Goal: Task Accomplishment & Management: Use online tool/utility

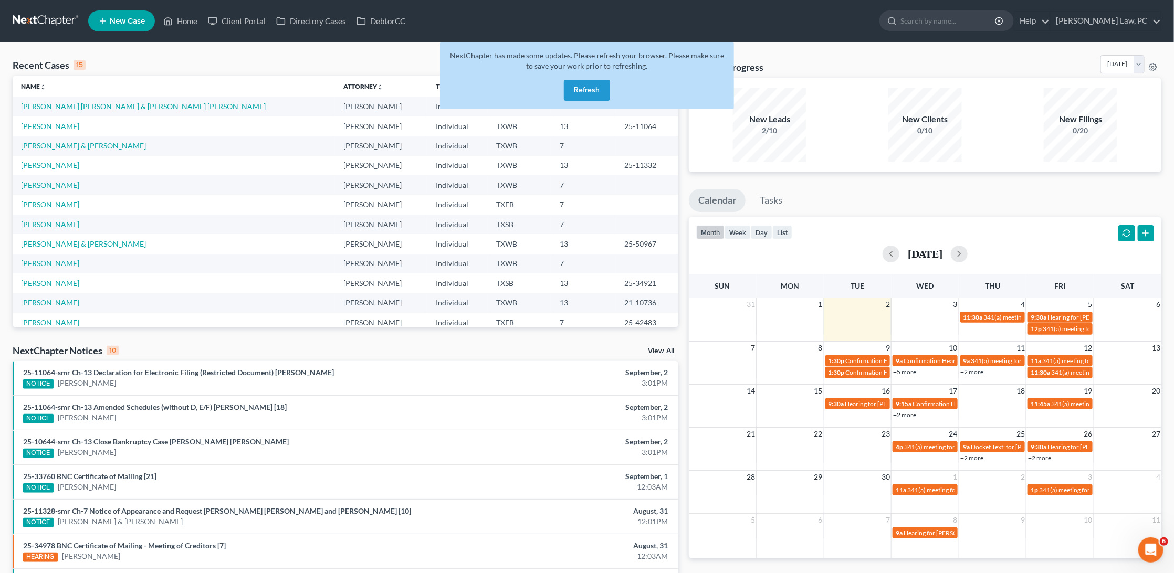
click at [587, 85] on button "Refresh" at bounding box center [587, 90] width 46 height 21
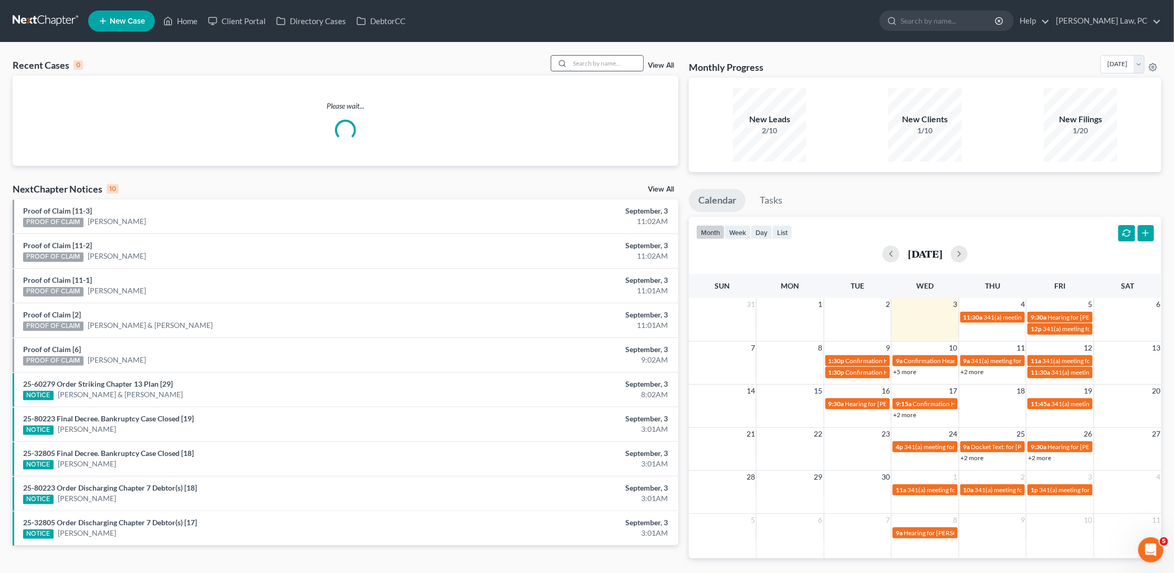
click at [623, 65] on input "search" at bounding box center [605, 63] width 73 height 15
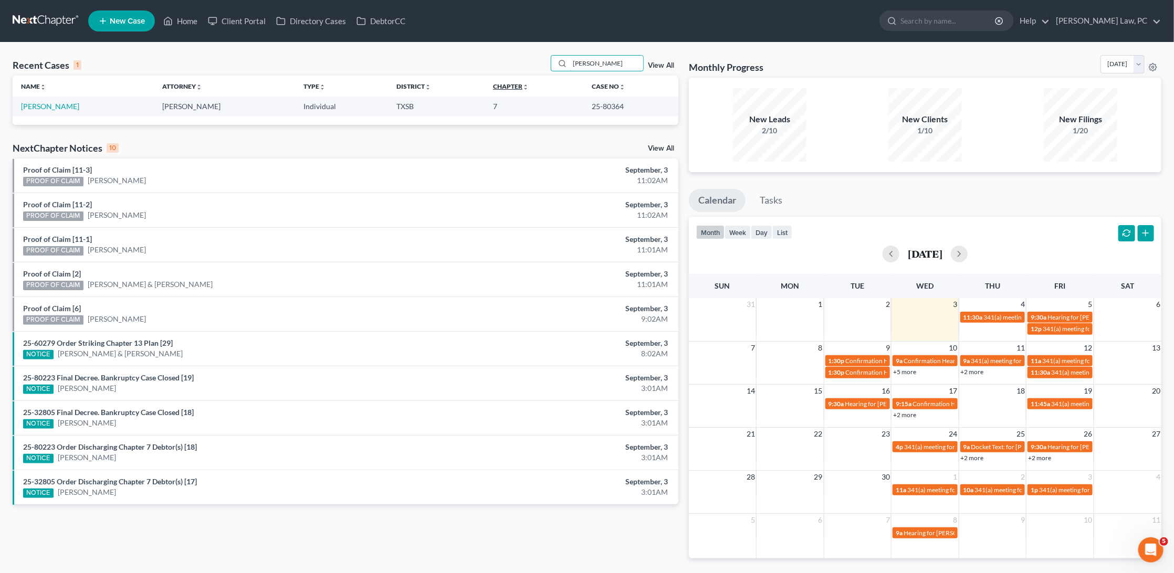
type input "Parrish"
drag, startPoint x: 568, startPoint y: 83, endPoint x: 53, endPoint y: 104, distance: 515.3
click at [53, 104] on link "Parrish, Ronald" at bounding box center [50, 106] width 58 height 9
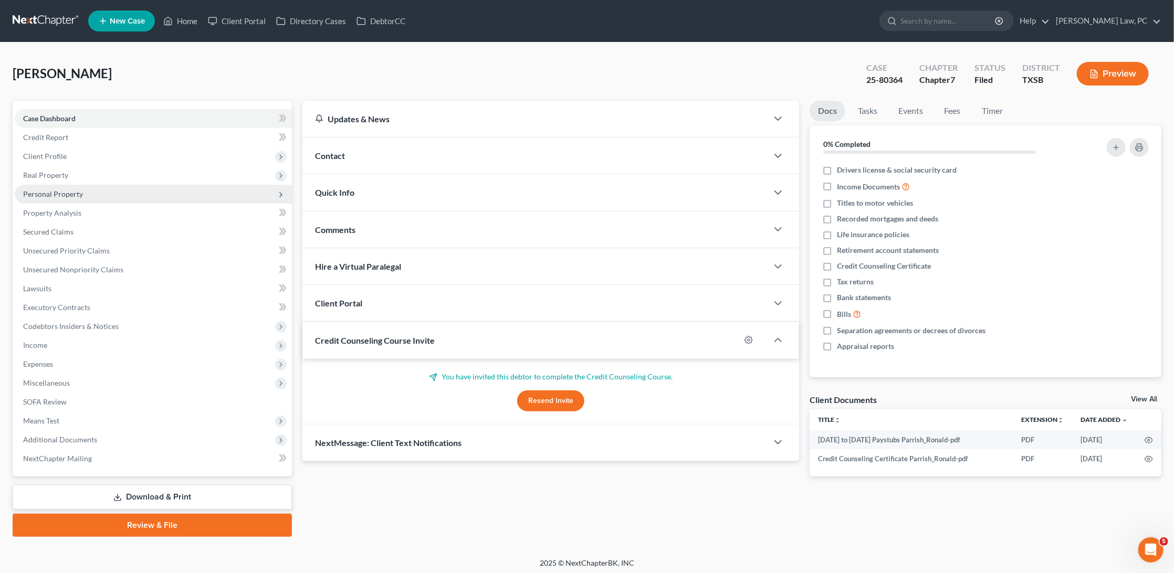
click at [87, 193] on span "Personal Property" at bounding box center [153, 194] width 277 height 19
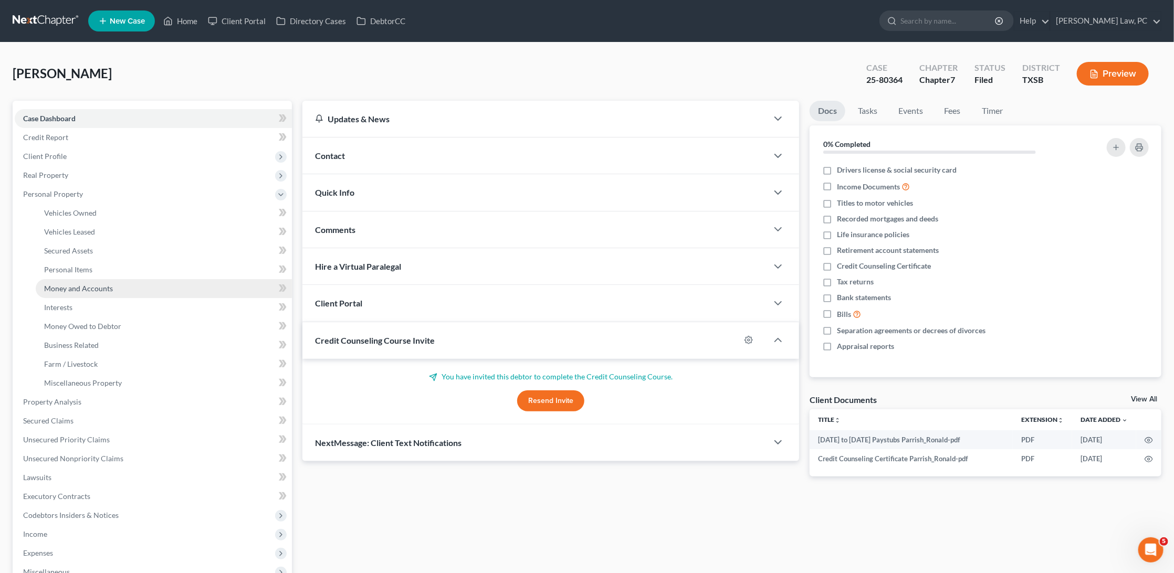
click at [88, 284] on span "Money and Accounts" at bounding box center [78, 288] width 69 height 9
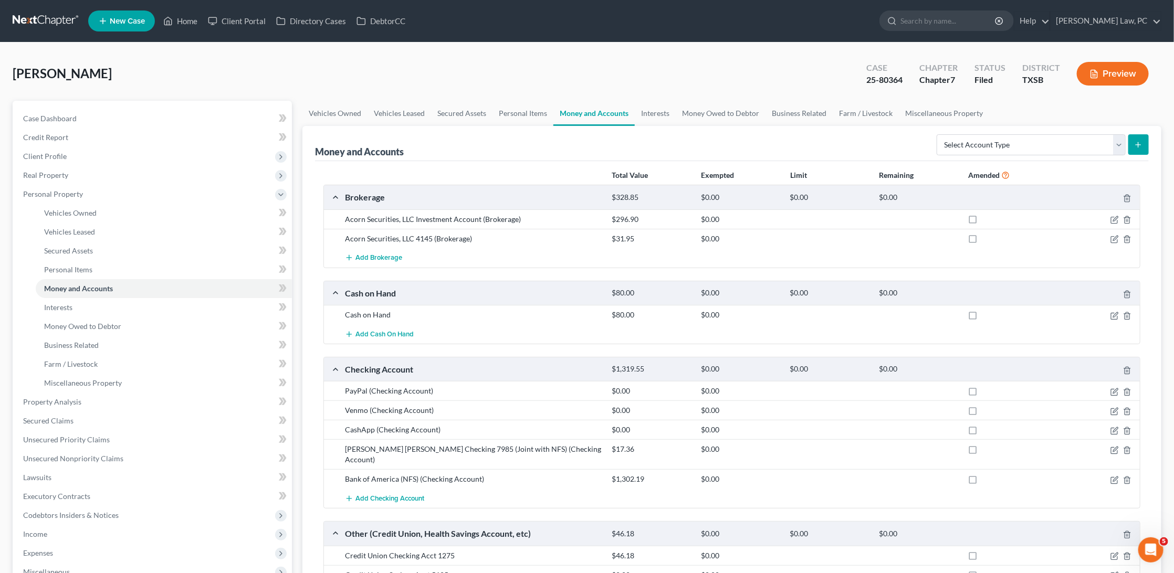
click at [41, 20] on link at bounding box center [46, 21] width 67 height 19
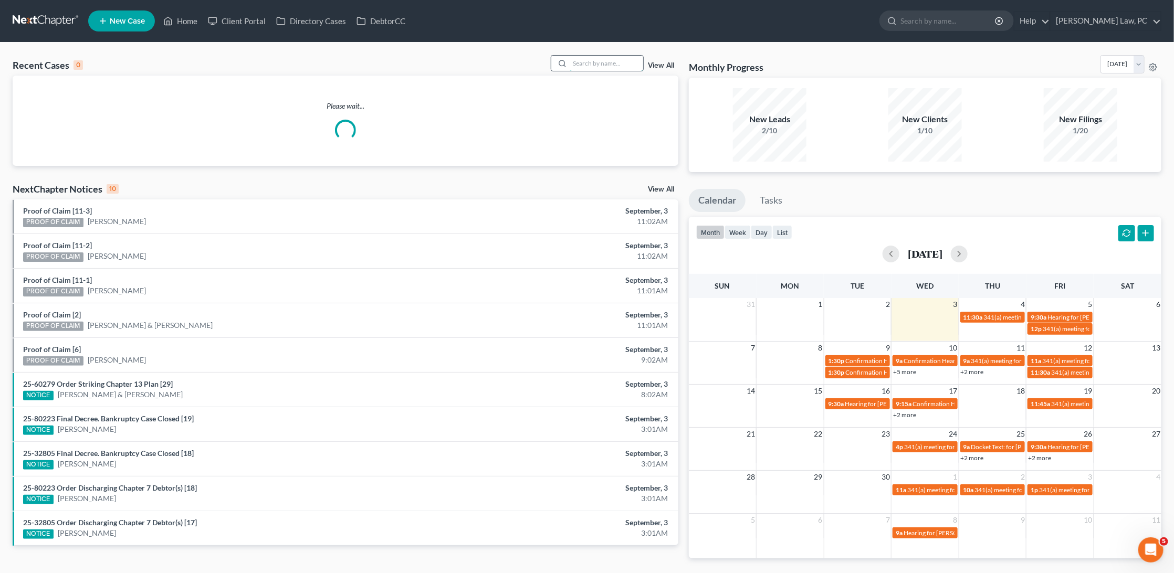
click at [589, 61] on input "search" at bounding box center [605, 63] width 73 height 15
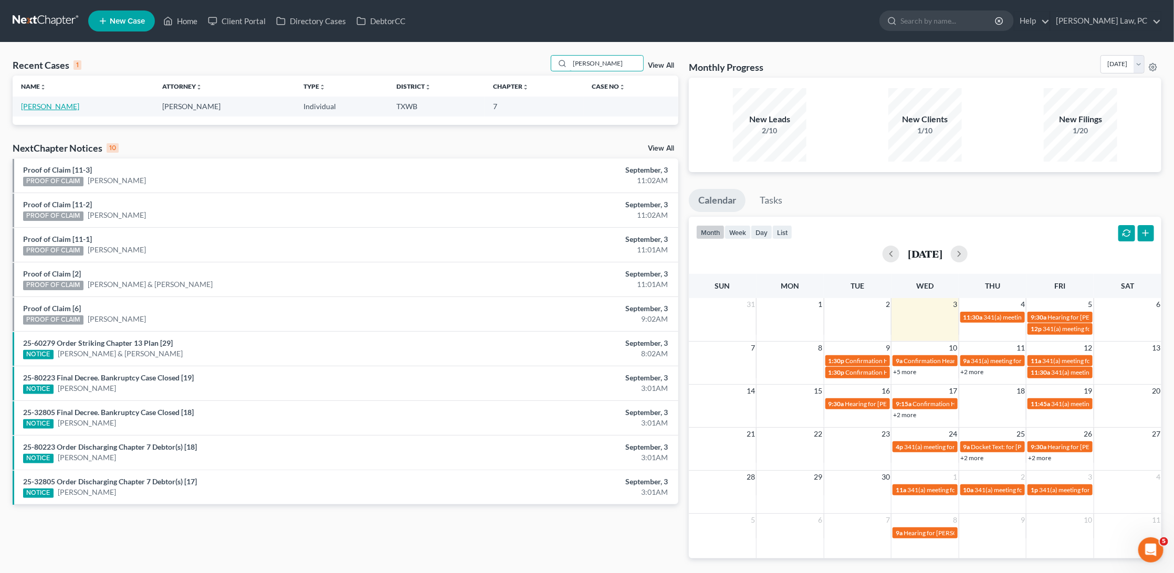
type input "kawamoto"
click at [61, 107] on link "Kawamoto, Violet" at bounding box center [50, 106] width 58 height 9
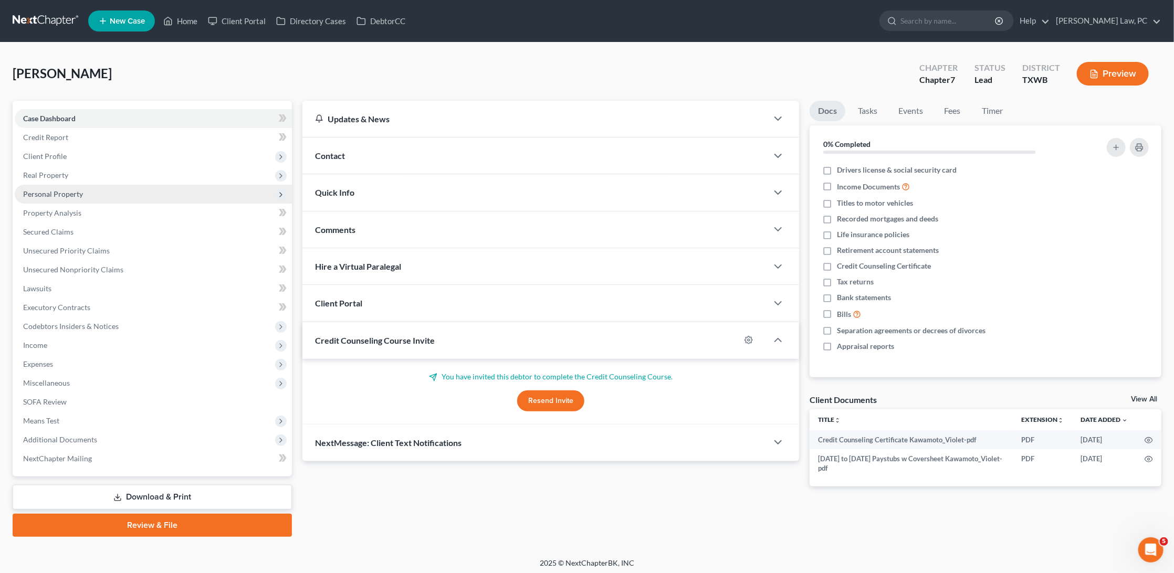
click at [70, 191] on span "Personal Property" at bounding box center [53, 193] width 60 height 9
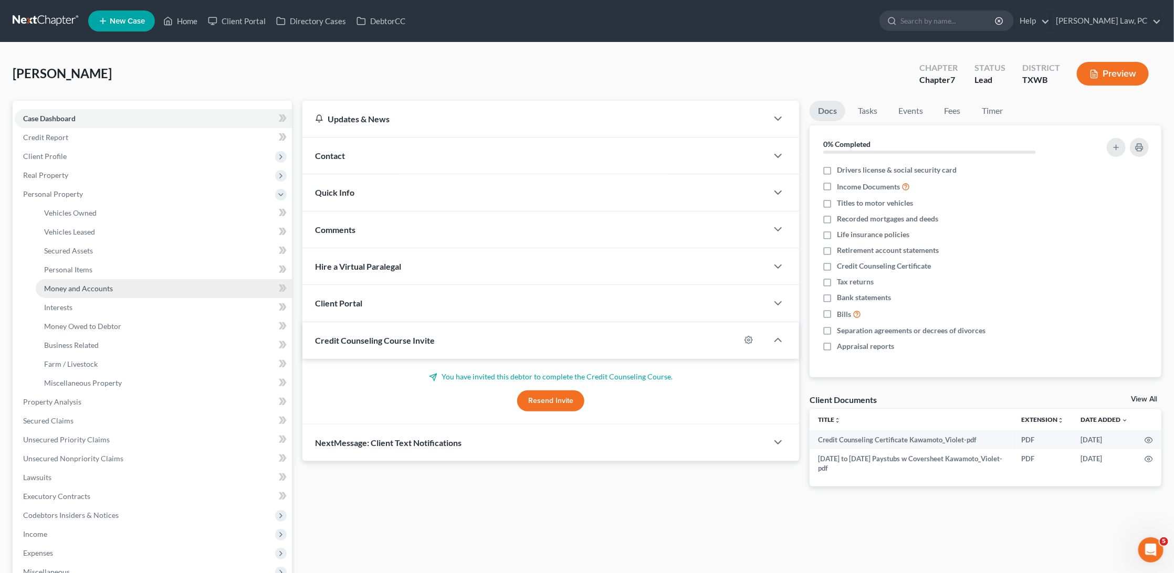
click at [96, 284] on span "Money and Accounts" at bounding box center [78, 288] width 69 height 9
